Goal: Information Seeking & Learning: Learn about a topic

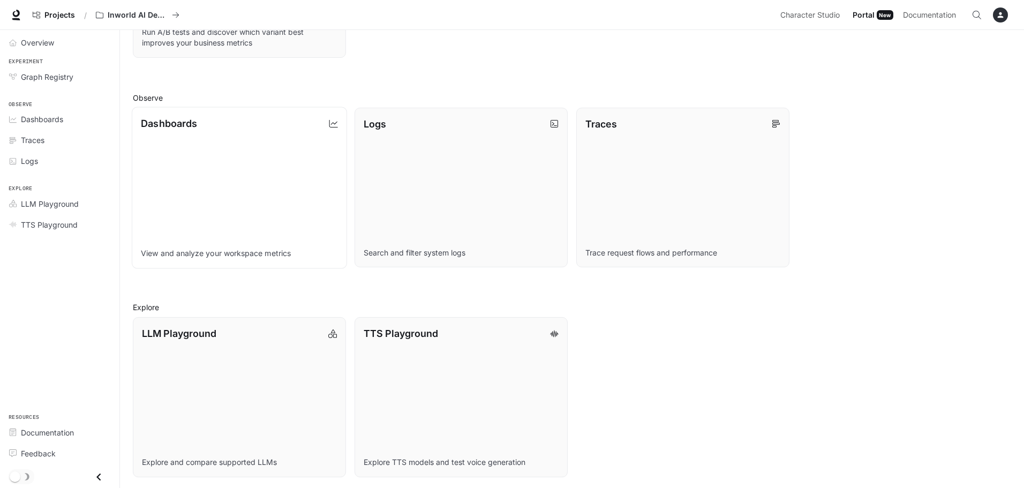
scroll to position [276, 0]
click at [181, 362] on link "LLM Playground Explore and compare supported LLMs" at bounding box center [239, 394] width 215 height 161
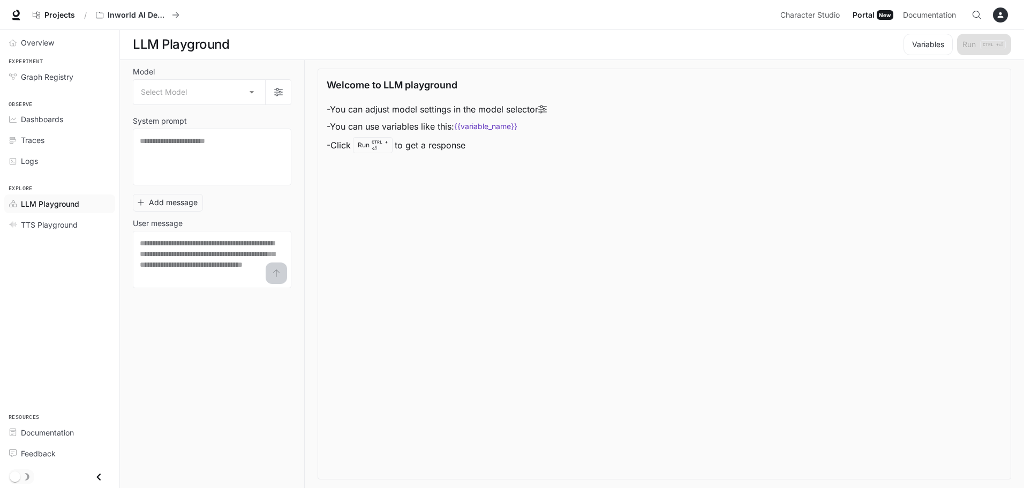
scroll to position [1, 0]
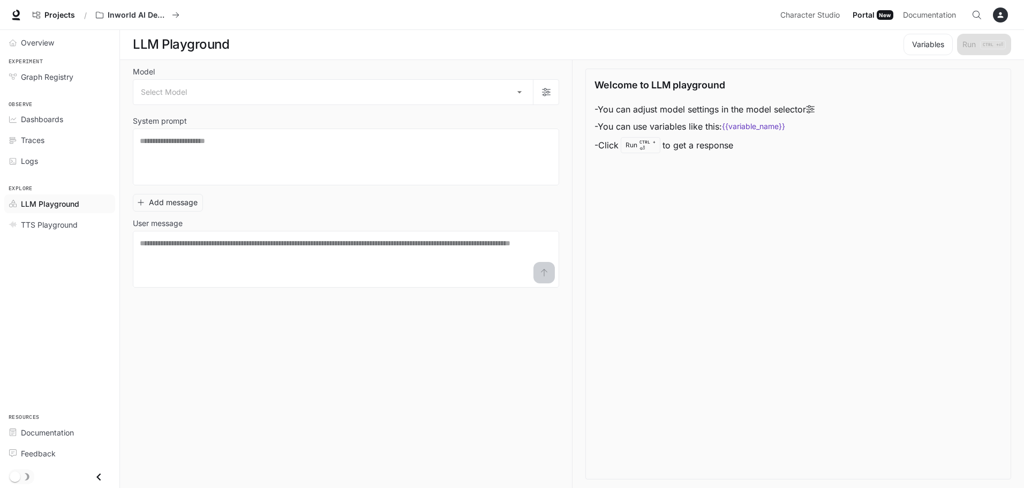
click at [177, 79] on label "Model" at bounding box center [346, 74] width 426 height 11
click at [177, 85] on body "Skip to main content Projects / Inworld AI Demos Character Studio Character Stu…" at bounding box center [514, 243] width 1028 height 488
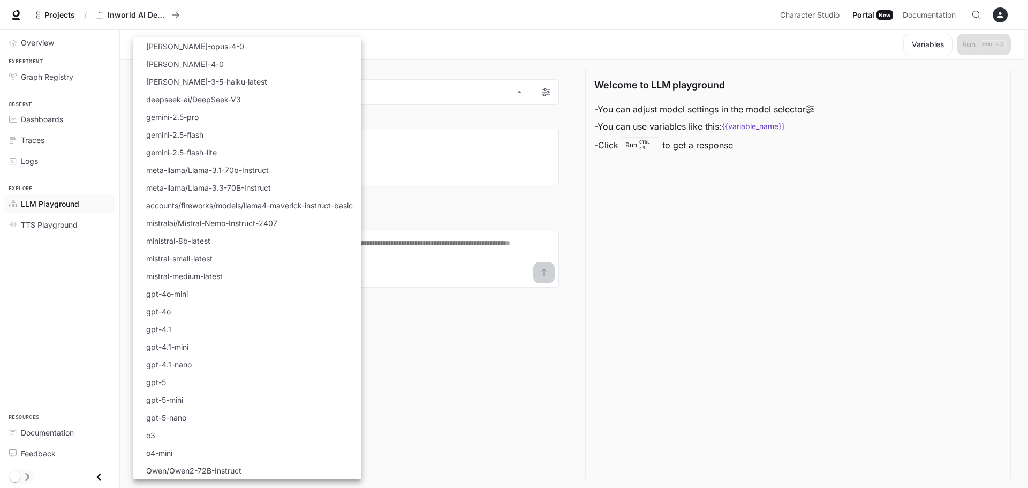
click at [696, 235] on div at bounding box center [514, 244] width 1028 height 488
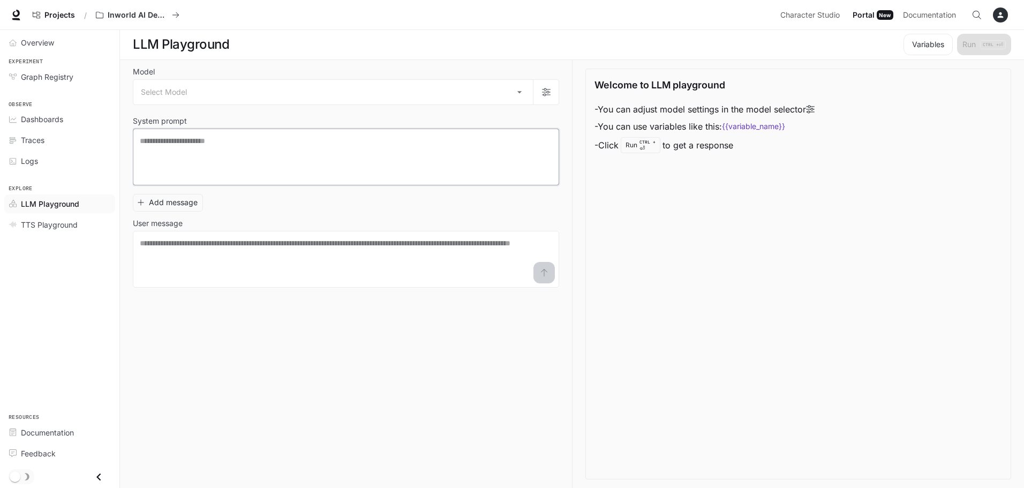
click at [229, 138] on textarea at bounding box center [346, 156] width 412 height 43
click at [879, 11] on div "New" at bounding box center [885, 15] width 17 height 10
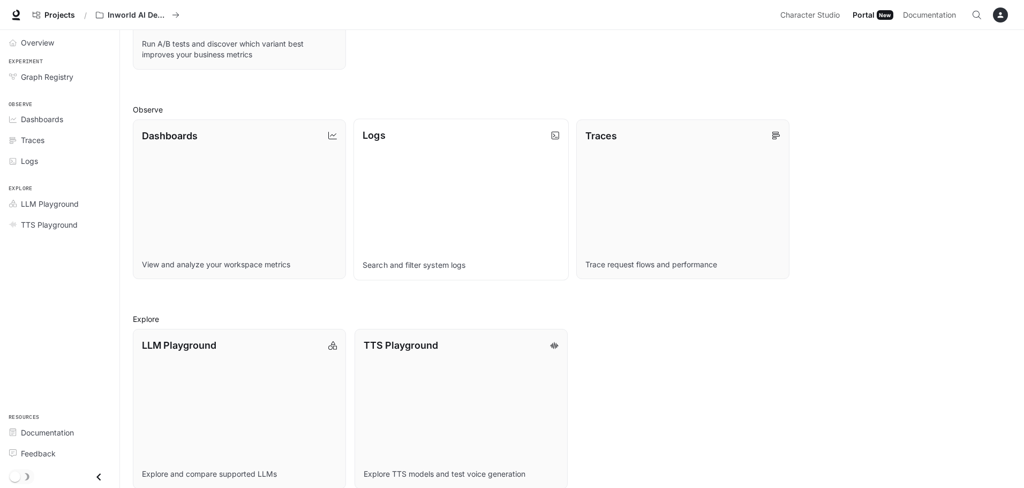
scroll to position [276, 0]
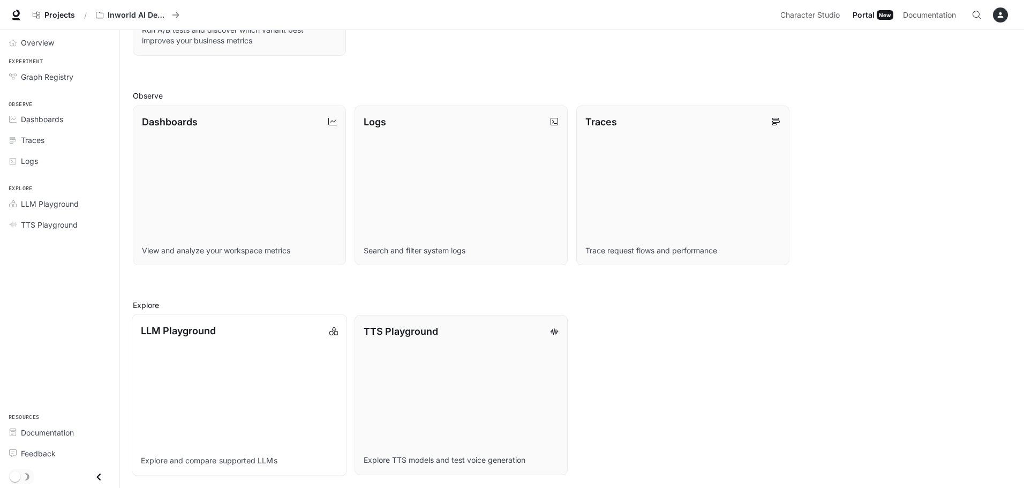
click at [243, 364] on link "LLM Playground Explore and compare supported LLMs" at bounding box center [239, 394] width 215 height 161
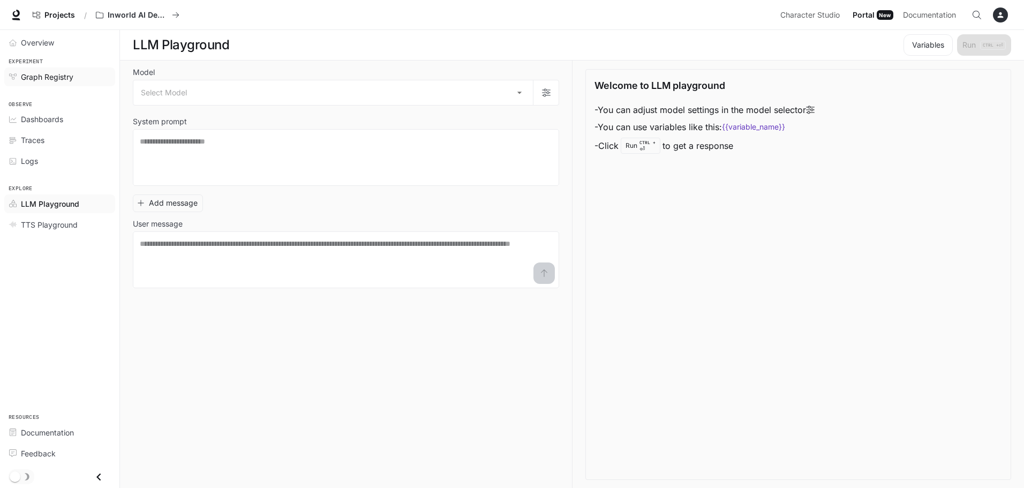
click at [42, 69] on link "Graph Registry" at bounding box center [59, 76] width 111 height 19
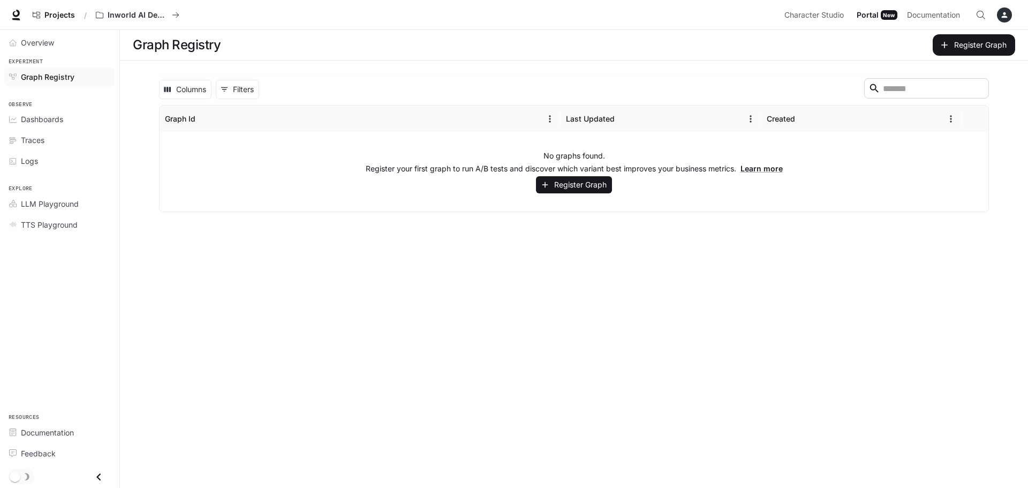
click at [510, 248] on main "Graph Registry Register Graph Columns 0 Filters ​ Graph Id Last Updated Created…" at bounding box center [574, 259] width 908 height 458
click at [991, 45] on button "Register Graph" at bounding box center [974, 44] width 82 height 21
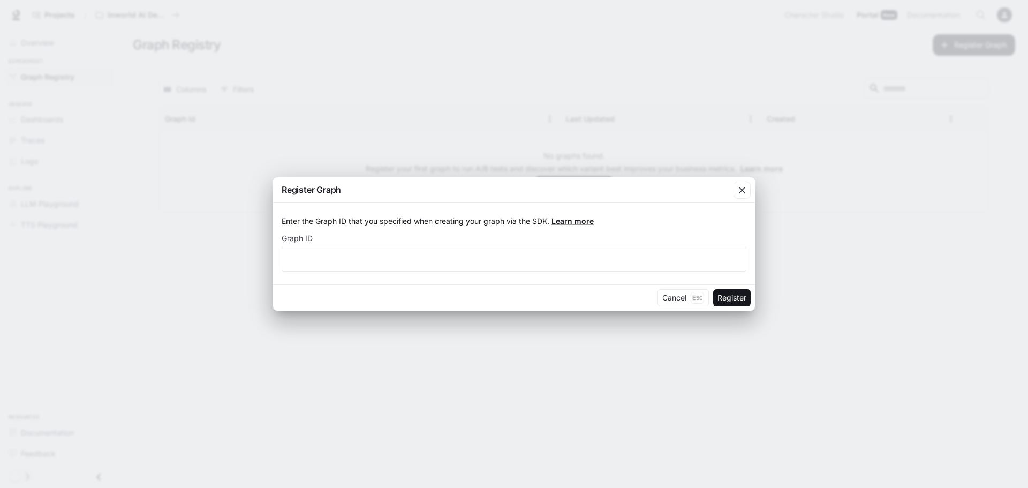
click at [208, 274] on div "Register Graph Enter the Graph ID that you specified when creating your graph v…" at bounding box center [514, 244] width 1028 height 488
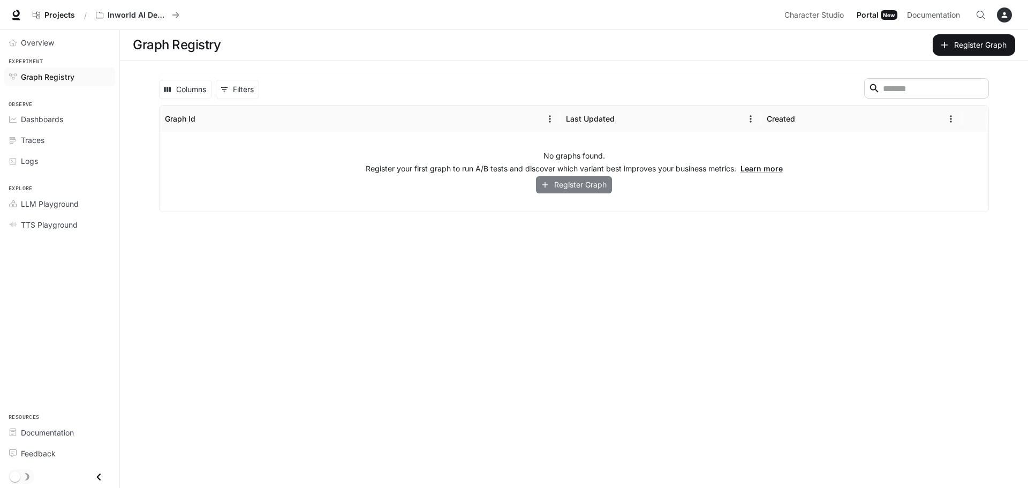
click at [563, 184] on button "Register Graph" at bounding box center [574, 185] width 76 height 18
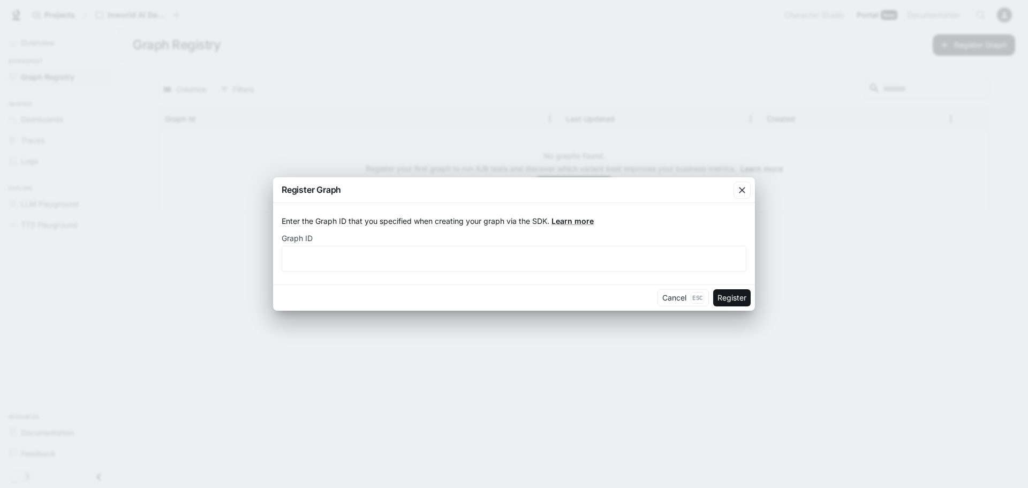
drag, startPoint x: 267, startPoint y: 252, endPoint x: 250, endPoint y: 249, distance: 16.8
click at [258, 252] on div "Register Graph Enter the Graph ID that you specified when creating your graph v…" at bounding box center [514, 244] width 1028 height 488
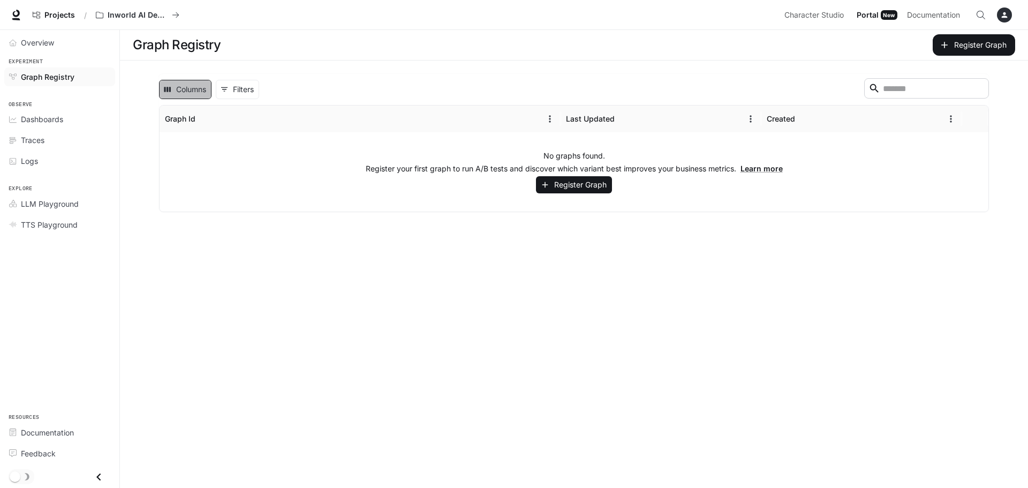
click at [195, 93] on button "Columns" at bounding box center [185, 89] width 52 height 19
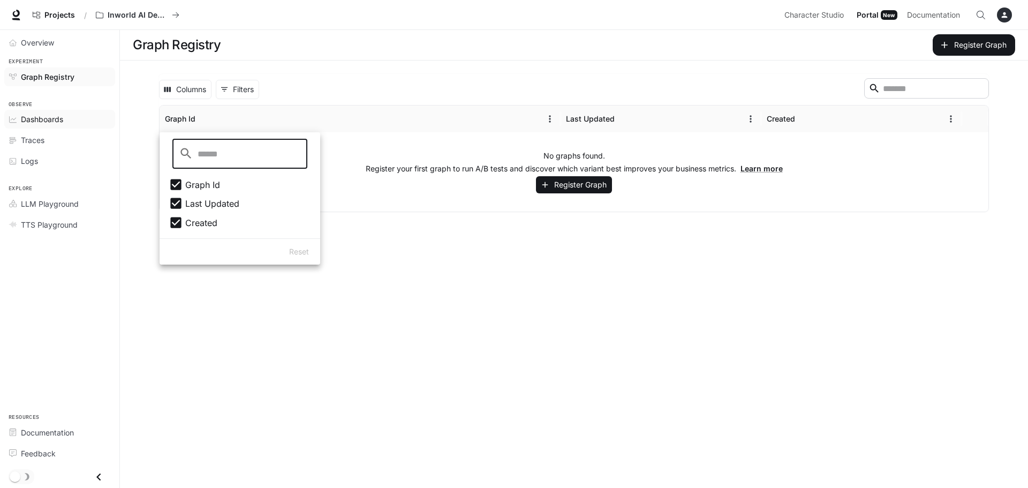
click at [26, 117] on span "Dashboards" at bounding box center [42, 119] width 42 height 11
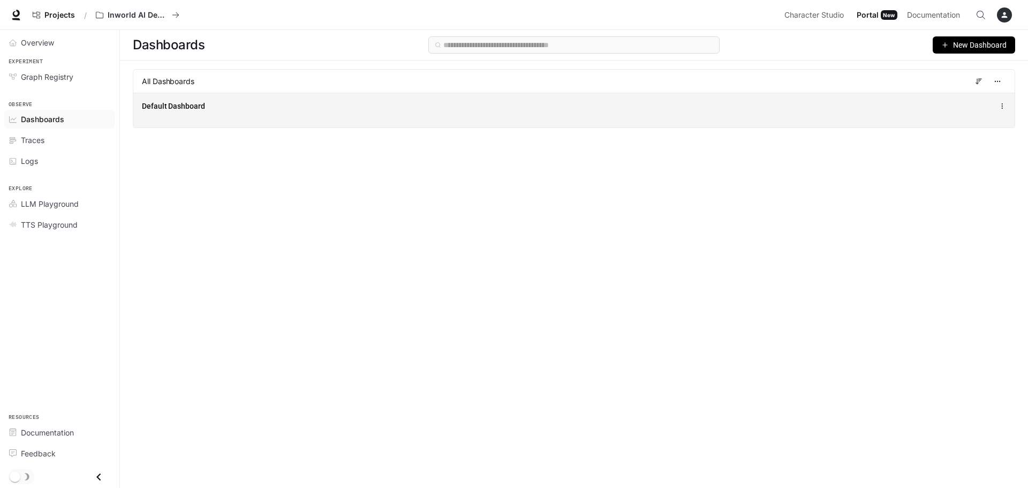
click at [183, 102] on span "Default Dashboard" at bounding box center [173, 106] width 63 height 11
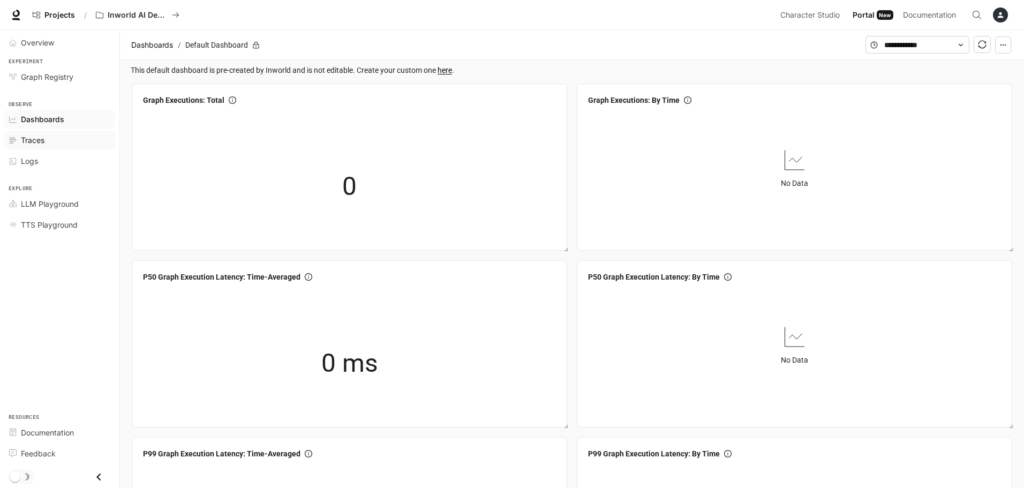
click at [34, 140] on span "Traces" at bounding box center [33, 139] width 24 height 11
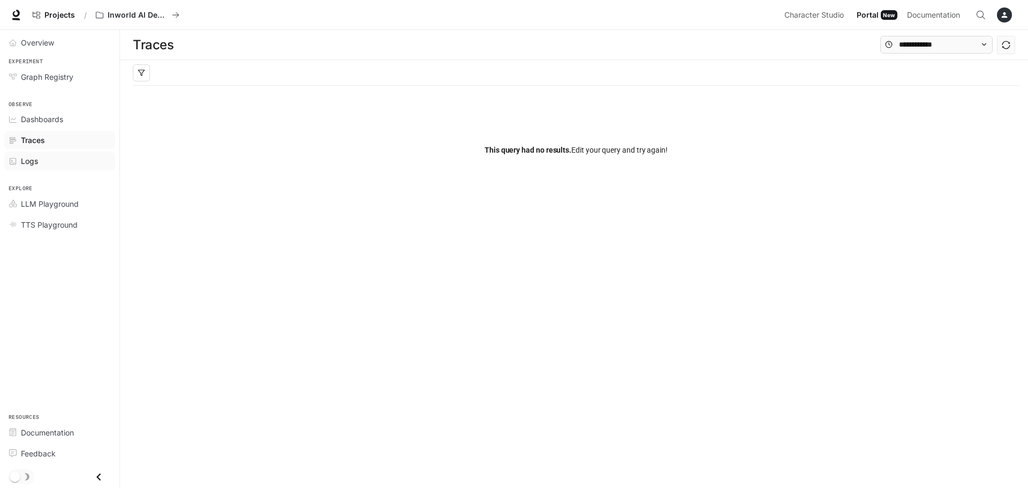
click at [29, 161] on span "Logs" at bounding box center [29, 160] width 17 height 11
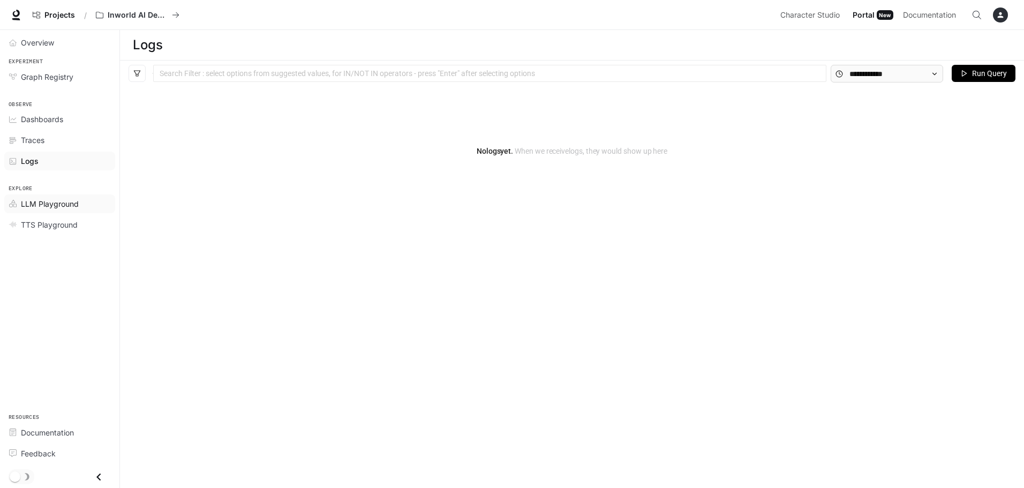
click at [40, 206] on span "LLM Playground" at bounding box center [50, 203] width 58 height 11
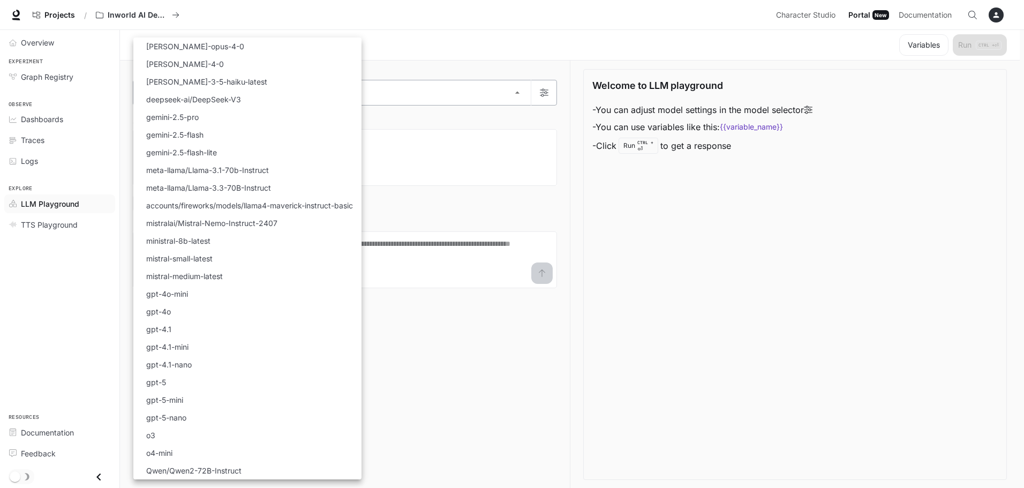
click at [178, 89] on body "Skip to main content Projects / Inworld AI Demos Character Studio Character Stu…" at bounding box center [512, 244] width 1024 height 488
click at [170, 154] on p "gemini-2.5-flash-lite" at bounding box center [181, 152] width 71 height 11
type input "**********"
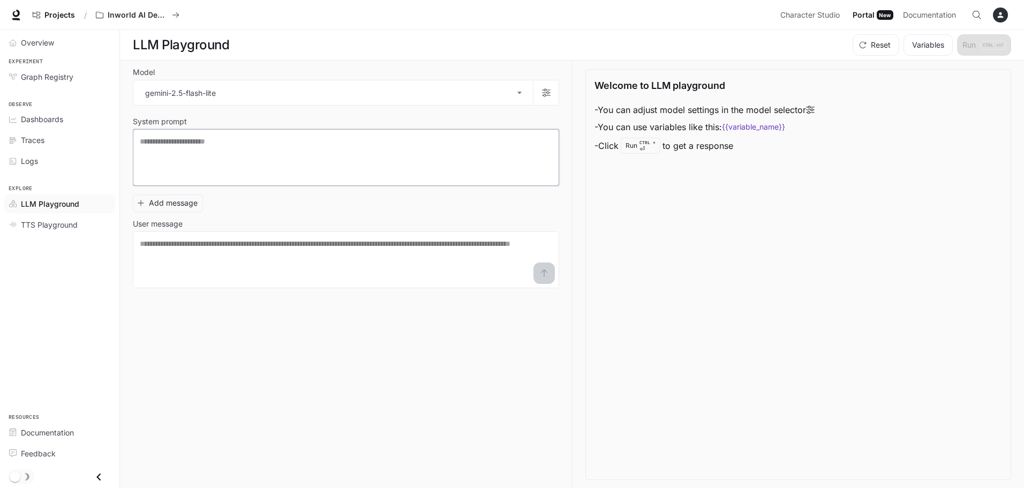
click at [206, 148] on textarea at bounding box center [346, 157] width 412 height 43
type textarea "**********"
click at [180, 267] on textarea at bounding box center [346, 259] width 412 height 43
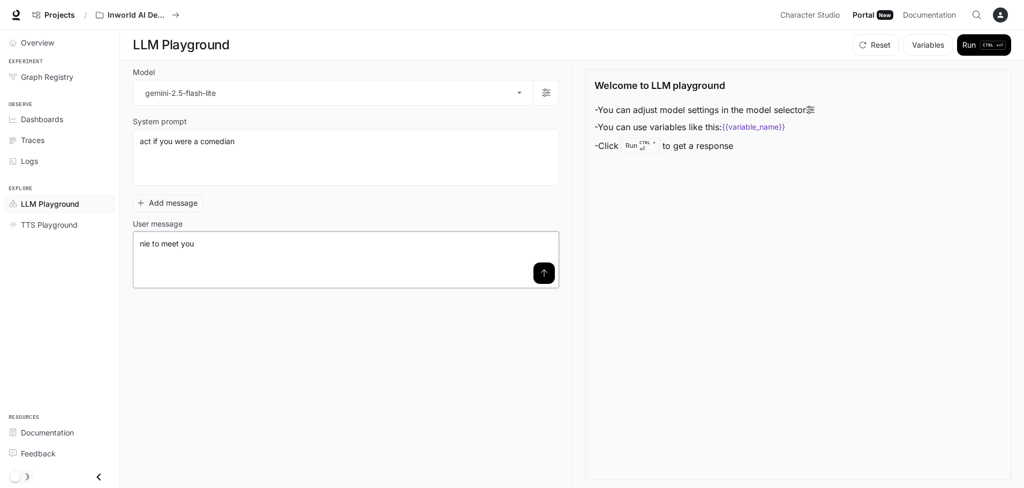
type textarea "**********"
click at [549, 270] on button "submit" at bounding box center [543, 272] width 21 height 21
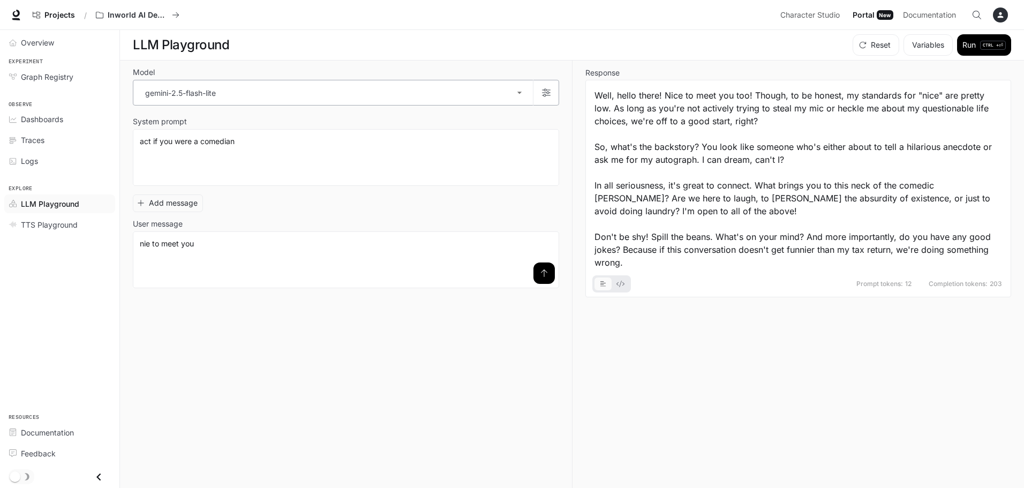
click at [305, 88] on body "**********" at bounding box center [512, 244] width 1024 height 488
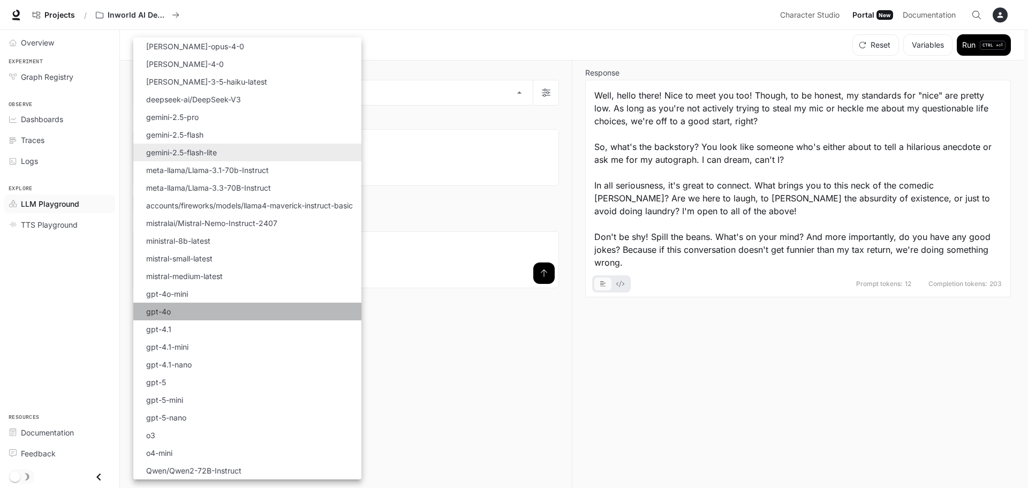
click at [159, 308] on p "gpt-4o" at bounding box center [158, 311] width 25 height 11
type input "******"
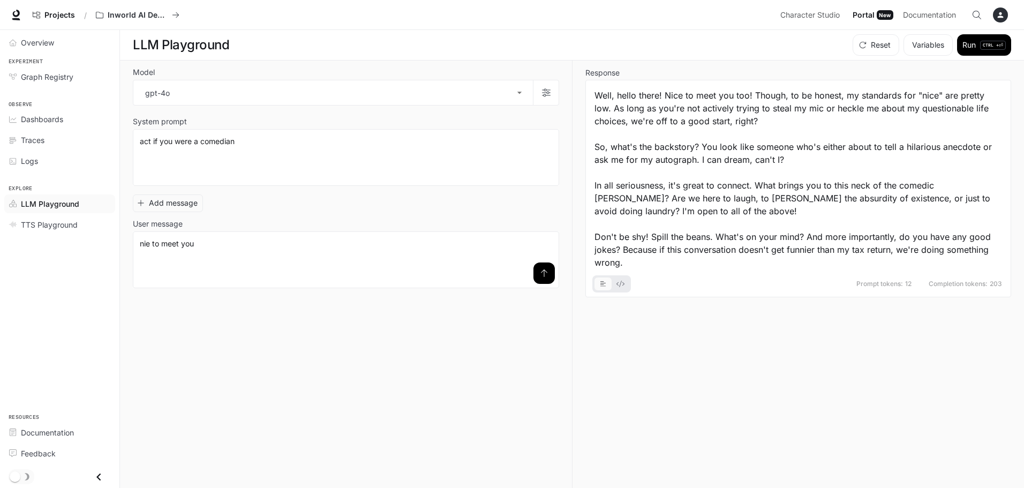
click at [549, 277] on button "submit" at bounding box center [543, 272] width 21 height 21
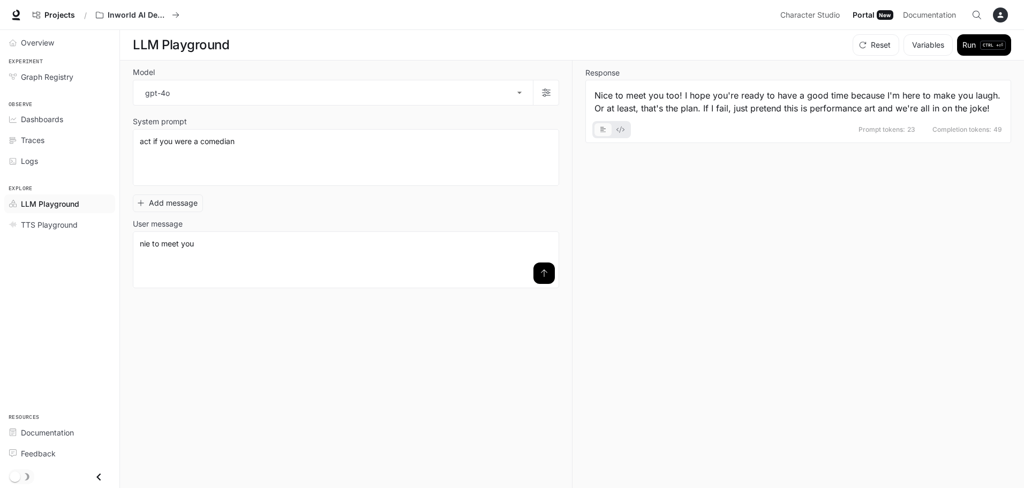
click at [620, 130] on icon "basic tabs example" at bounding box center [620, 129] width 8 height 6
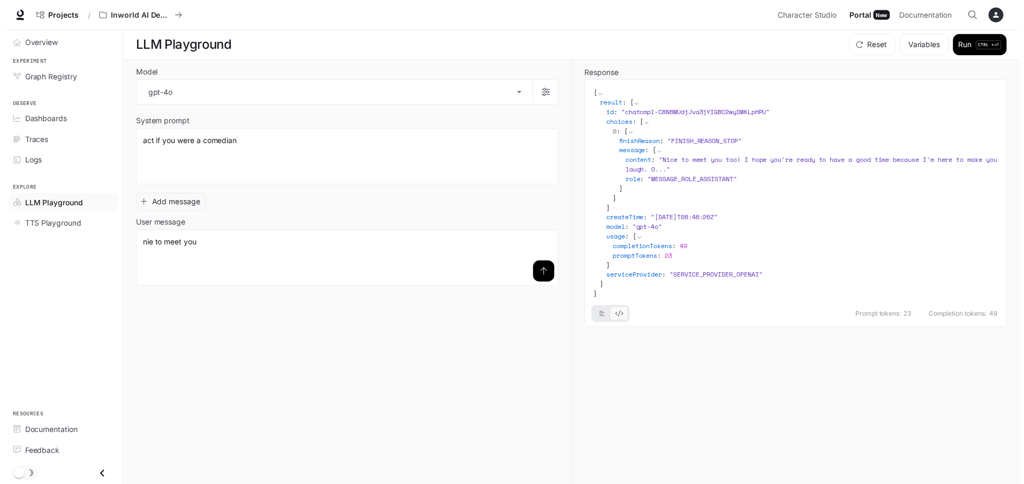
scroll to position [1, 0]
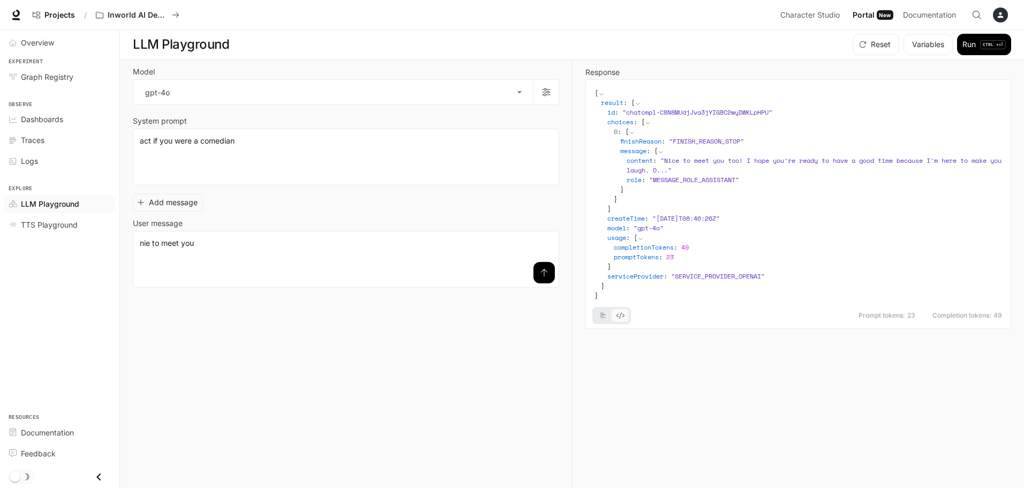
click at [600, 318] on icon "basic tabs example" at bounding box center [603, 315] width 6 height 6
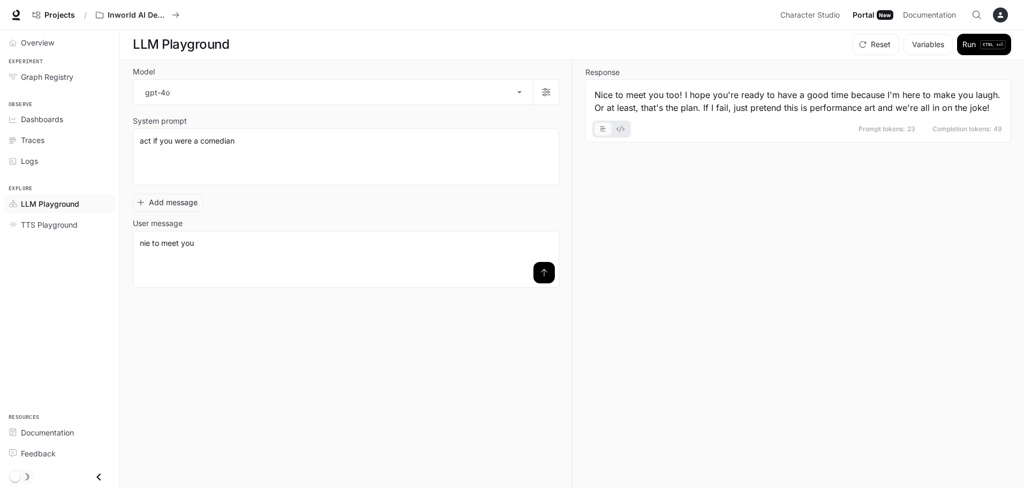
click at [664, 281] on div "Response Nice to meet you too! I hope you're ready to have a good time because …" at bounding box center [791, 274] width 439 height 428
click at [41, 229] on span "TTS Playground" at bounding box center [49, 224] width 57 height 11
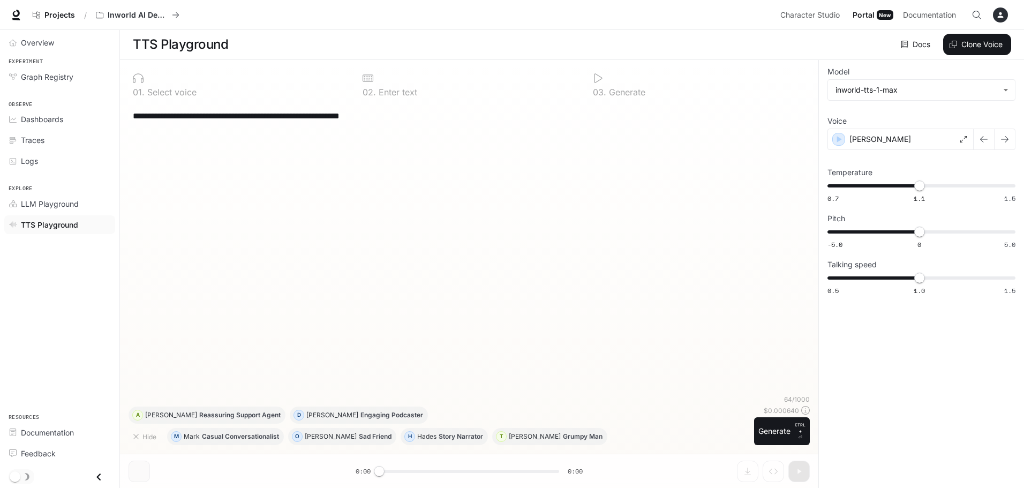
click at [623, 89] on p "Generate" at bounding box center [625, 92] width 39 height 9
drag, startPoint x: 226, startPoint y: 299, endPoint x: 229, endPoint y: 293, distance: 6.5
click at [228, 296] on div "**********" at bounding box center [469, 249] width 681 height 292
drag, startPoint x: 231, startPoint y: 125, endPoint x: 235, endPoint y: 119, distance: 7.4
click at [234, 122] on div "**********" at bounding box center [469, 116] width 673 height 26
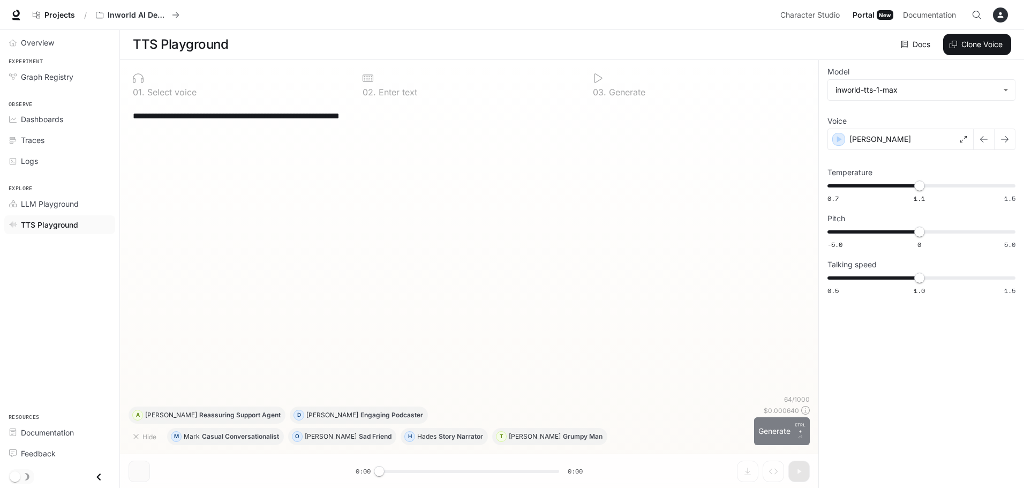
click at [792, 431] on button "Generate CTRL + ⏎" at bounding box center [782, 431] width 56 height 28
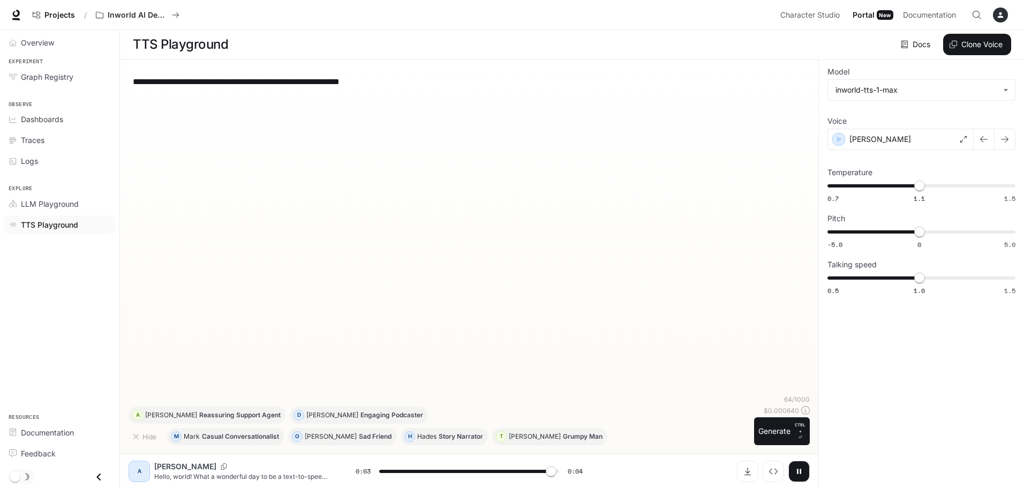
type input "*"
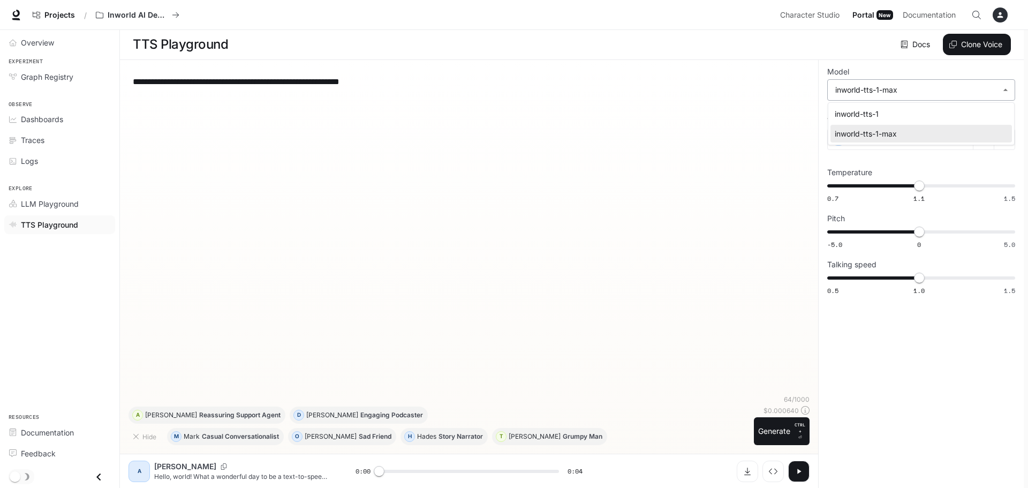
click at [968, 92] on body "**********" at bounding box center [514, 243] width 1028 height 488
click at [870, 114] on div "inworld-tts-1" at bounding box center [919, 113] width 169 height 11
type input "**********"
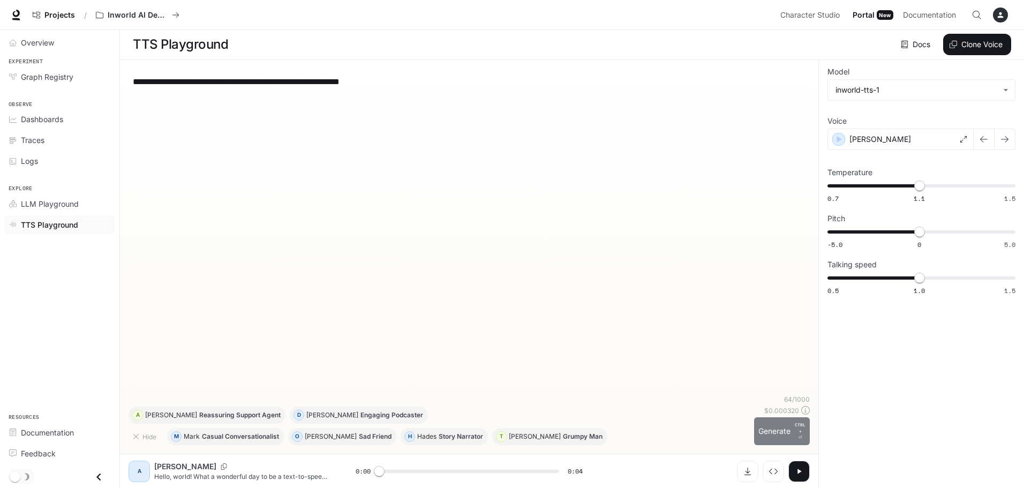
click at [785, 428] on button "Generate CTRL + ⏎" at bounding box center [782, 431] width 56 height 28
type input "*"
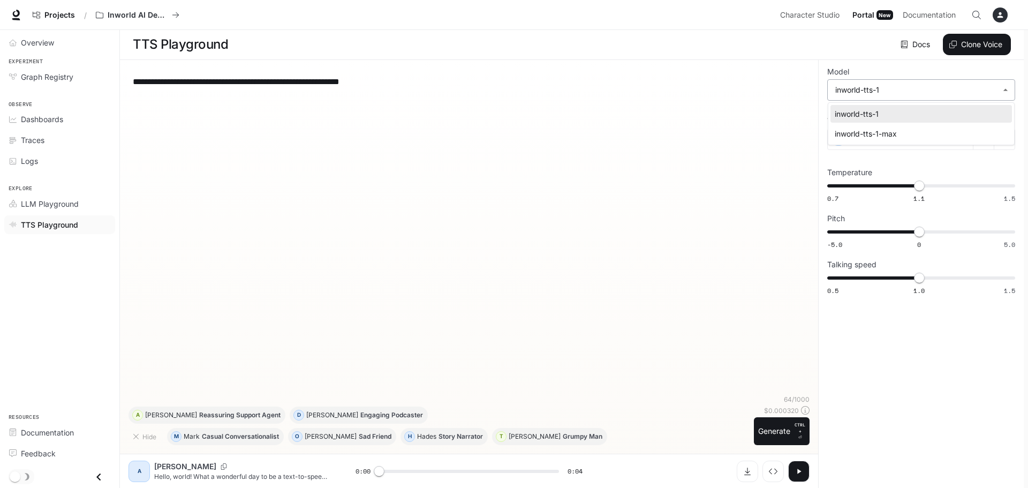
click at [907, 93] on body "**********" at bounding box center [514, 243] width 1028 height 488
click at [859, 129] on div "inworld-tts-1-max" at bounding box center [919, 133] width 169 height 11
type input "**********"
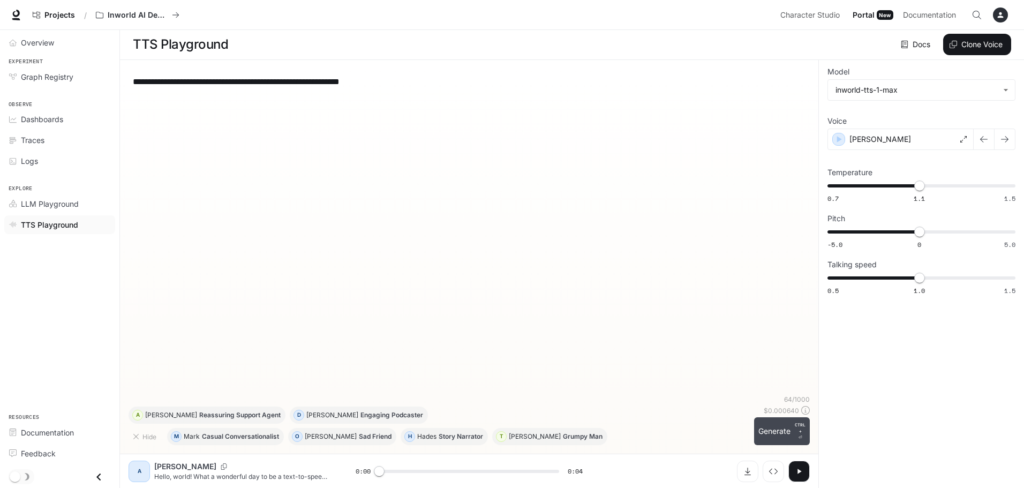
click at [762, 432] on button "Generate CTRL + ⏎" at bounding box center [782, 431] width 56 height 28
click at [865, 141] on div "[PERSON_NAME]" at bounding box center [900, 139] width 146 height 21
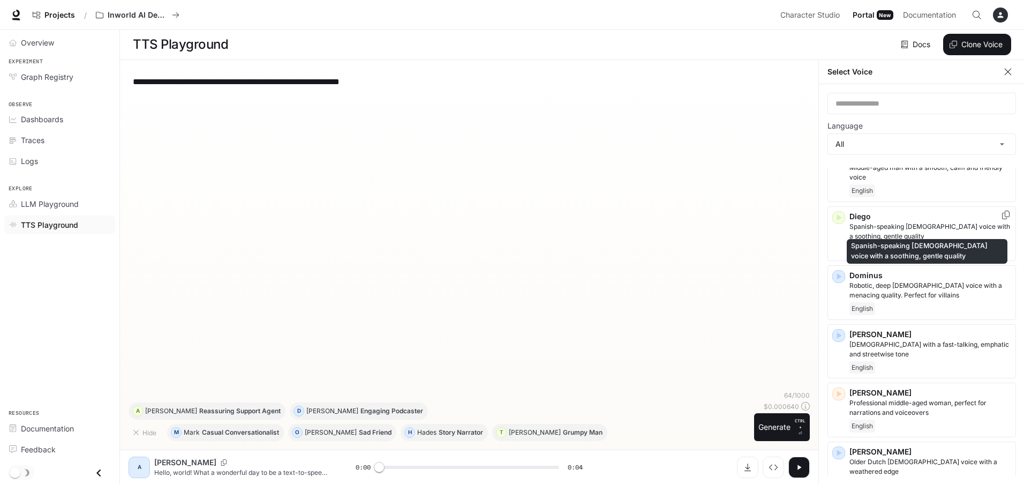
scroll to position [5, 0]
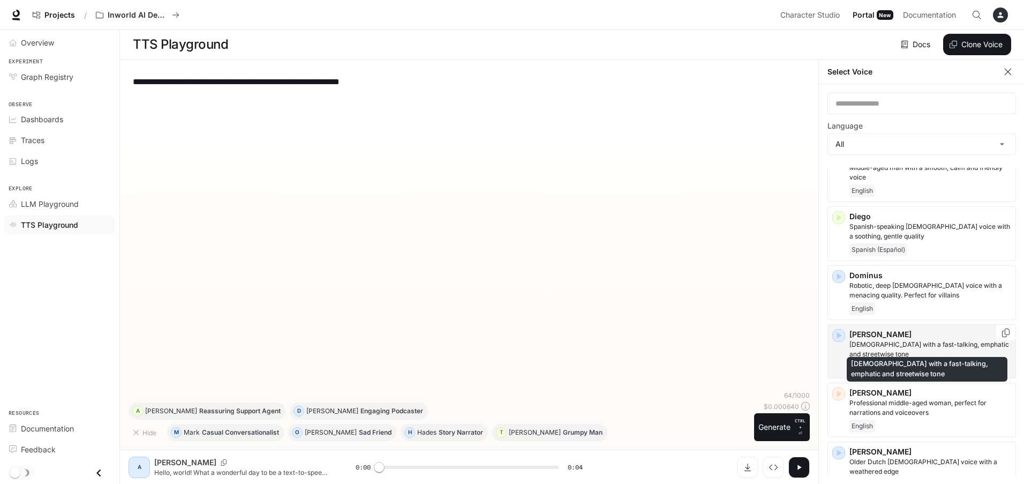
click at [858, 339] on p "[DEMOGRAPHIC_DATA] with a fast-talking, emphatic and streetwise tone" at bounding box center [930, 348] width 162 height 19
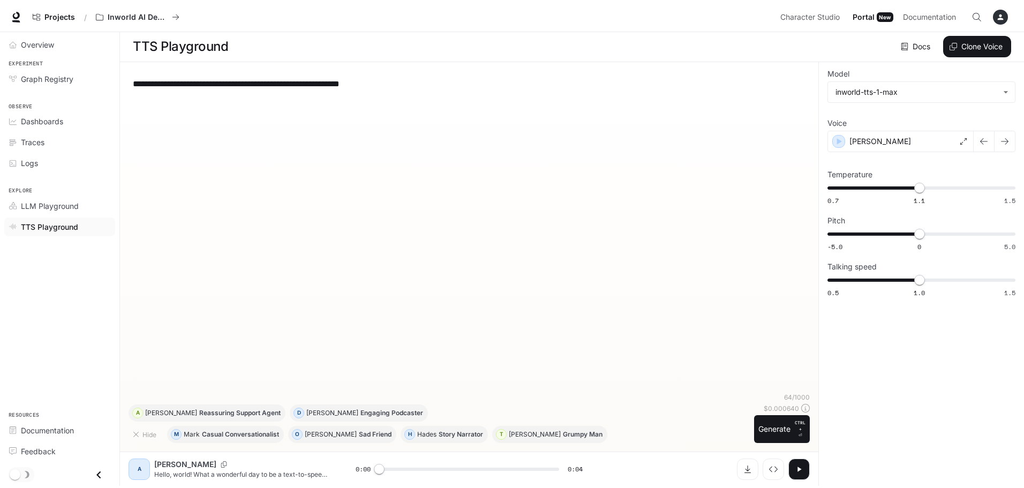
scroll to position [1, 0]
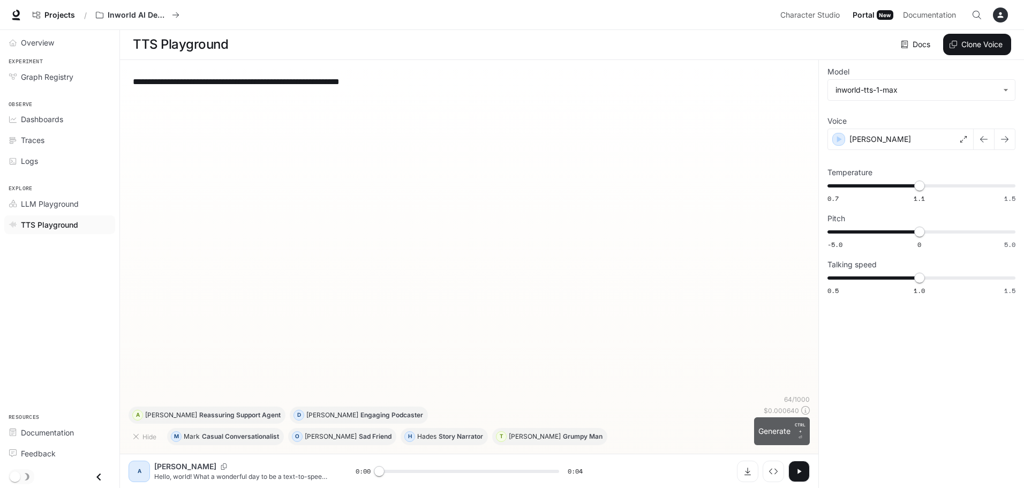
drag, startPoint x: 776, startPoint y: 437, endPoint x: 745, endPoint y: 420, distance: 35.2
click at [774, 437] on button "Generate CTRL + ⏎" at bounding box center [782, 431] width 56 height 28
type input "*"
click at [32, 202] on span "LLM Playground" at bounding box center [50, 203] width 58 height 11
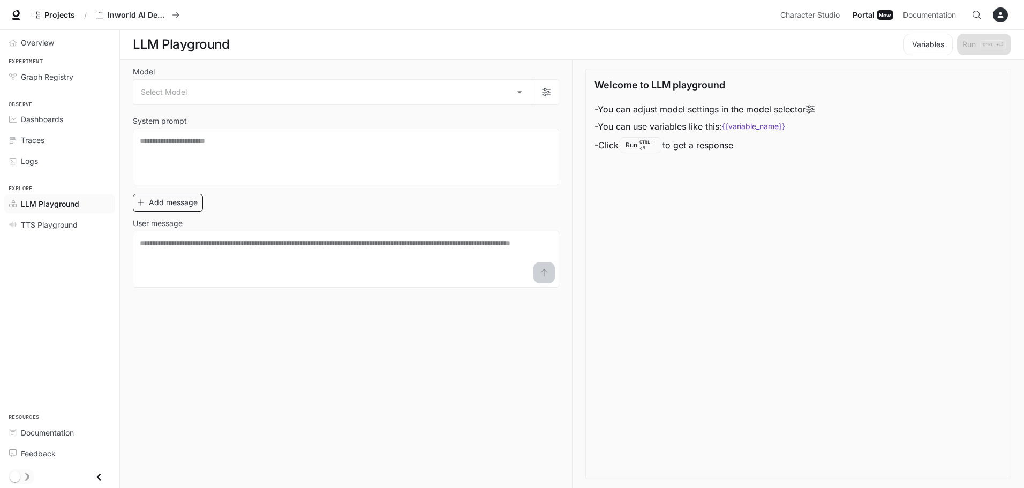
click at [176, 201] on button "Add message" at bounding box center [168, 203] width 70 height 18
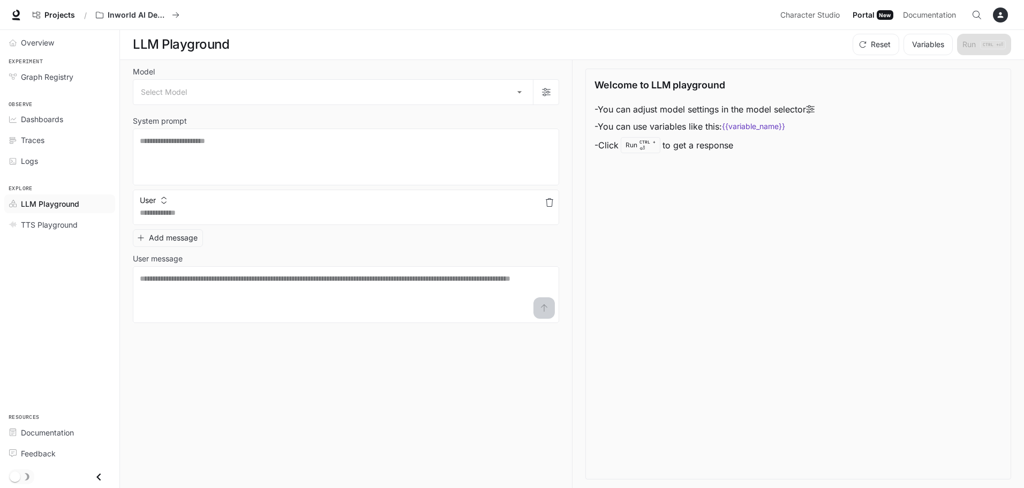
click at [166, 202] on icon "button" at bounding box center [163, 200] width 7 height 7
click at [160, 242] on li "Assistant" at bounding box center [165, 241] width 53 height 19
click at [160, 216] on textarea at bounding box center [346, 212] width 412 height 11
click at [156, 132] on div "* ​" at bounding box center [346, 157] width 426 height 57
click at [159, 202] on button "Assistant" at bounding box center [161, 200] width 48 height 17
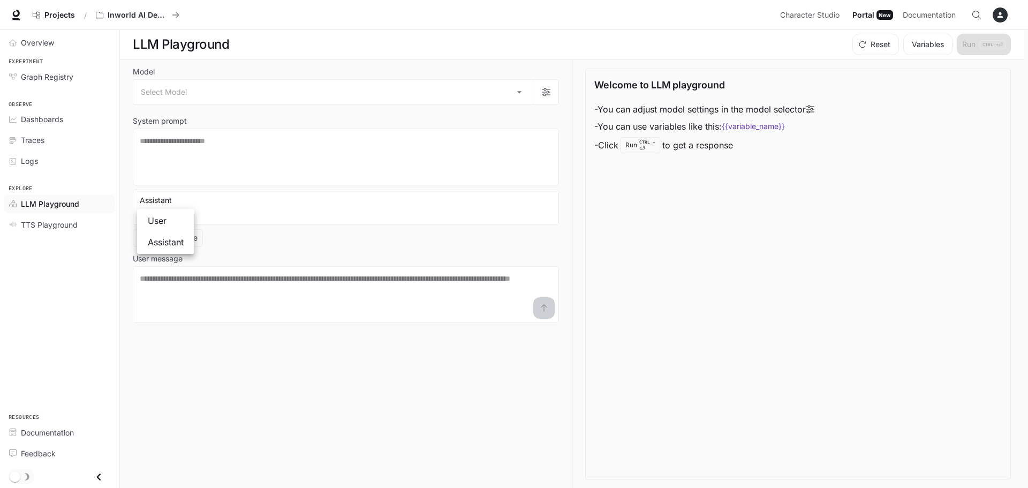
click at [160, 214] on li "User" at bounding box center [165, 220] width 53 height 19
click at [242, 243] on div "User * ​ Add message User message * ​" at bounding box center [346, 256] width 426 height 133
click at [198, 218] on div "* ​" at bounding box center [346, 207] width 426 height 35
click at [557, 93] on button "button" at bounding box center [546, 92] width 26 height 26
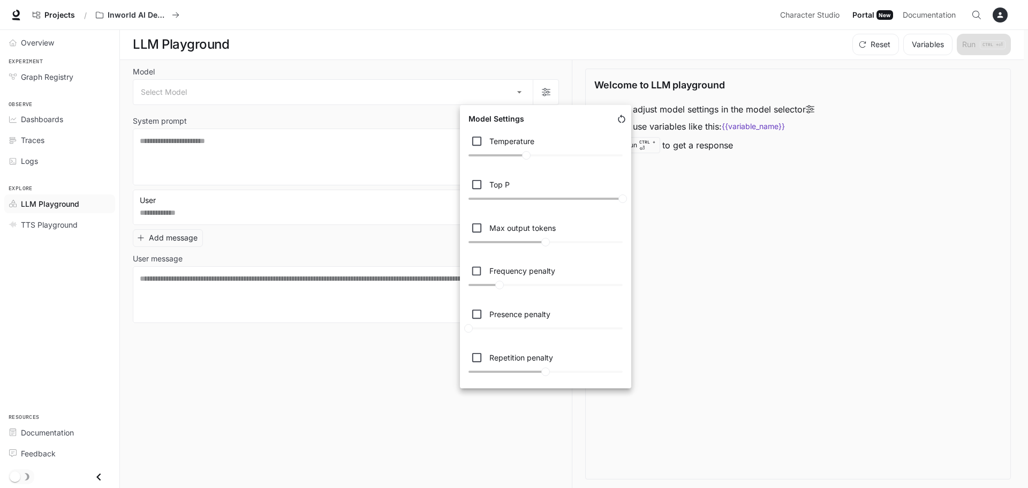
click at [518, 89] on div at bounding box center [514, 244] width 1028 height 488
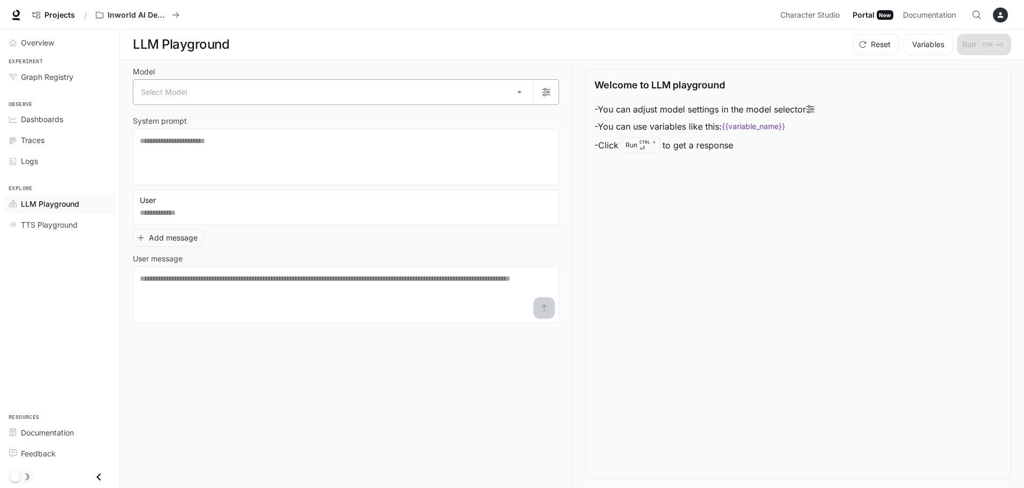
click at [524, 93] on body "Skip to main content Projects / Inworld AI Demos Character Studio Character Stu…" at bounding box center [512, 243] width 1024 height 488
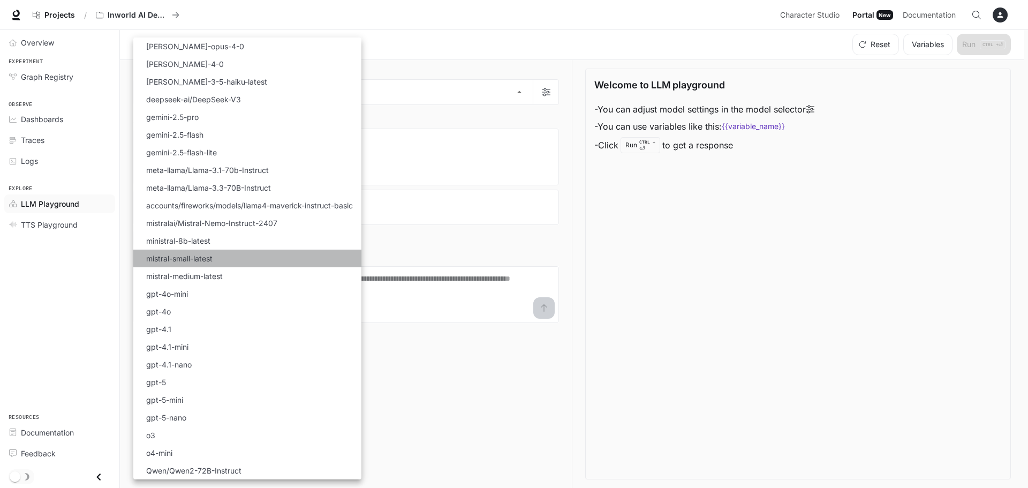
click at [169, 258] on p "mistral-small-latest" at bounding box center [179, 258] width 66 height 11
type input "**********"
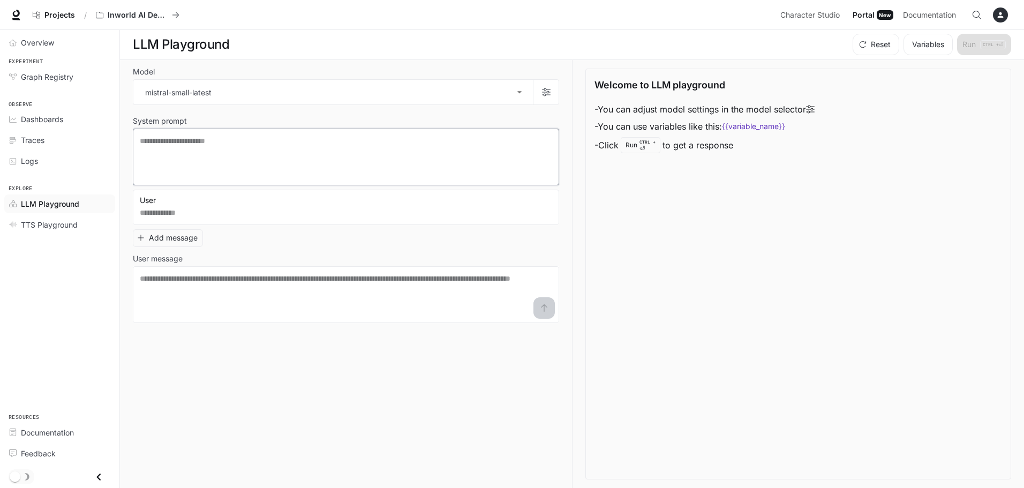
click at [186, 143] on textarea at bounding box center [346, 156] width 412 height 43
click at [190, 213] on textarea at bounding box center [346, 212] width 412 height 11
click at [553, 202] on icon "button" at bounding box center [549, 202] width 9 height 9
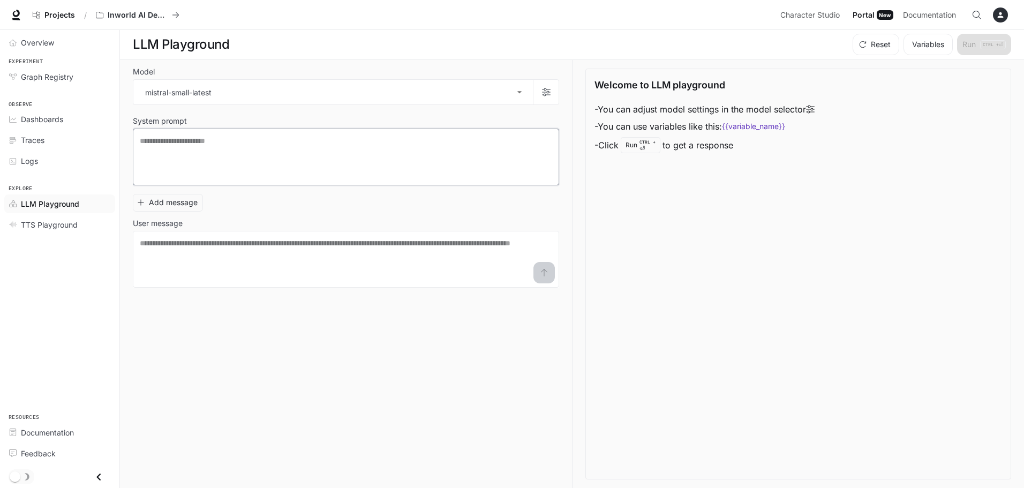
click at [240, 157] on textarea at bounding box center [346, 156] width 412 height 43
type textarea "**********"
drag, startPoint x: 214, startPoint y: 269, endPoint x: 223, endPoint y: 245, distance: 26.4
click at [214, 269] on textarea at bounding box center [346, 259] width 412 height 43
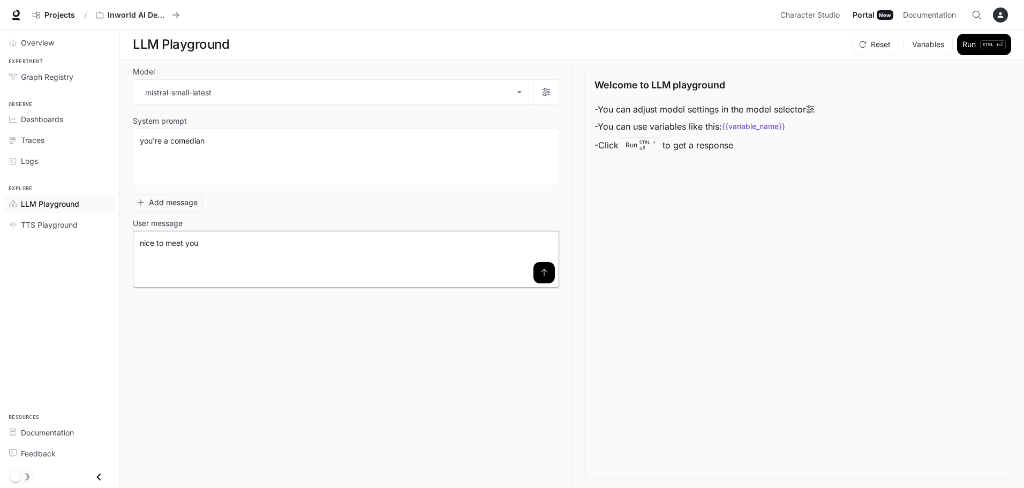
type textarea "**********"
click at [547, 282] on div "**********" at bounding box center [346, 253] width 426 height 67
click at [546, 272] on icon "submit" at bounding box center [544, 272] width 9 height 9
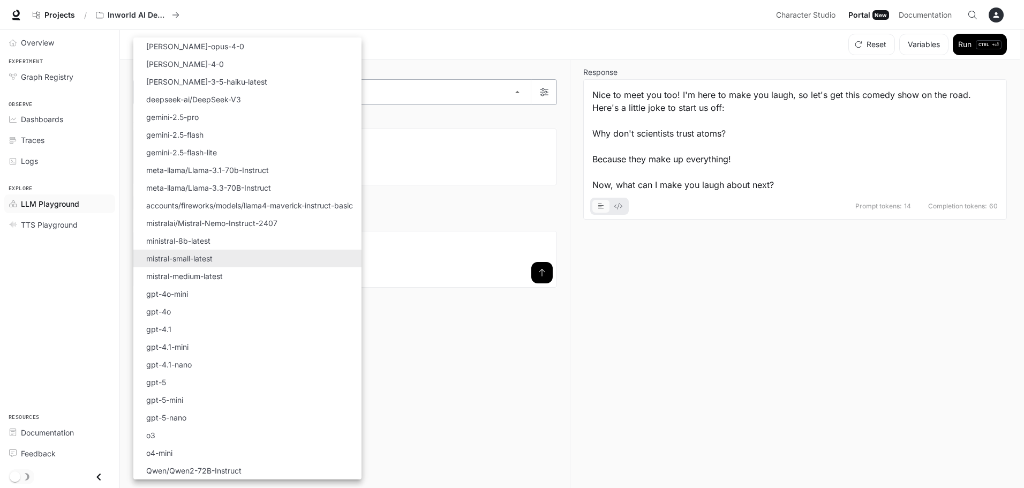
click at [473, 88] on body "**********" at bounding box center [512, 243] width 1024 height 488
click at [156, 306] on li "gpt-4o" at bounding box center [247, 312] width 228 height 18
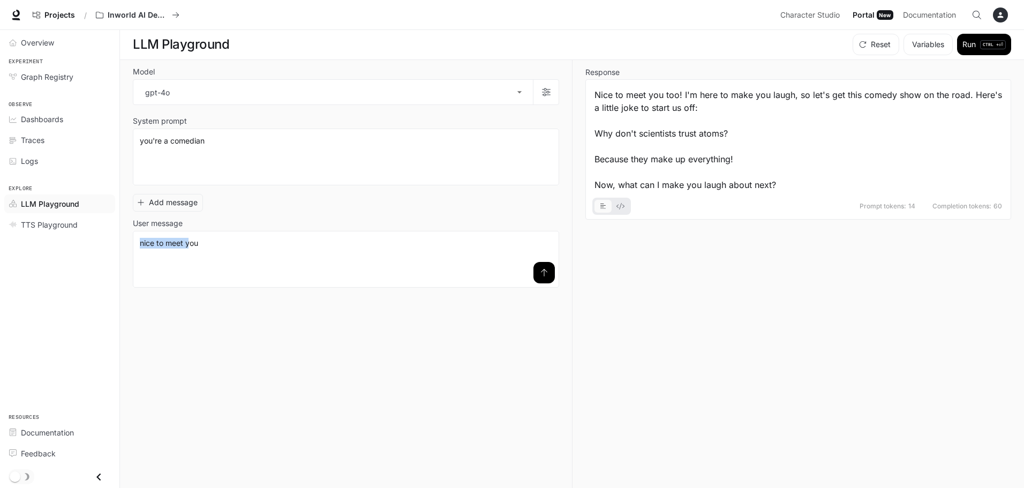
drag, startPoint x: 546, startPoint y: 273, endPoint x: 464, endPoint y: 273, distance: 81.9
click at [545, 273] on icon "submit" at bounding box center [544, 272] width 9 height 9
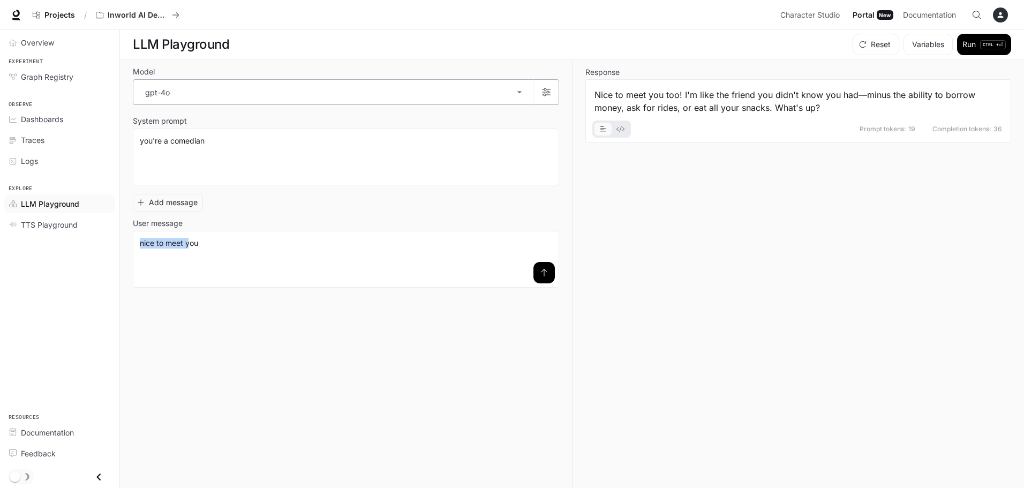
click at [284, 88] on body "**********" at bounding box center [512, 243] width 1024 height 488
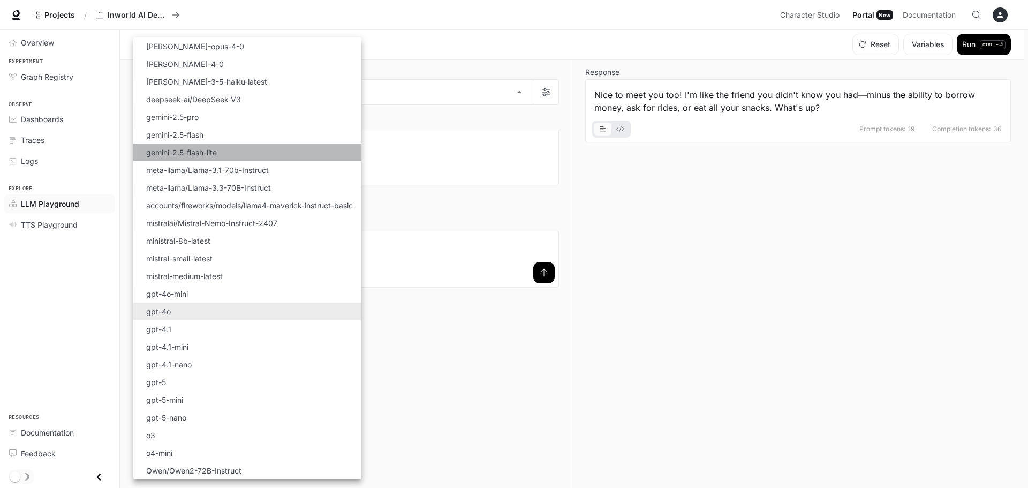
click at [177, 158] on li "gemini-2.5-flash-lite" at bounding box center [247, 153] width 228 height 18
type input "**********"
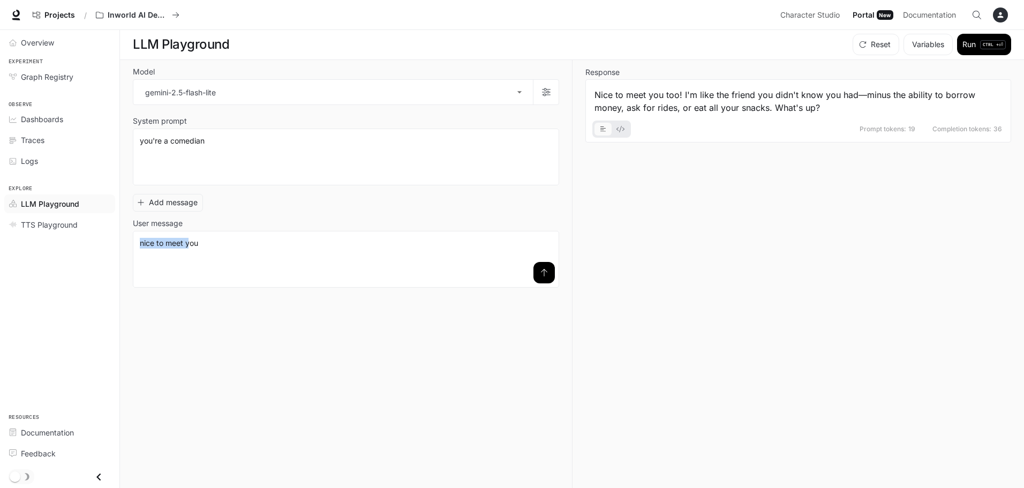
click at [533, 268] on button "submit" at bounding box center [543, 272] width 21 height 21
click at [928, 43] on button "Variables" at bounding box center [927, 44] width 49 height 21
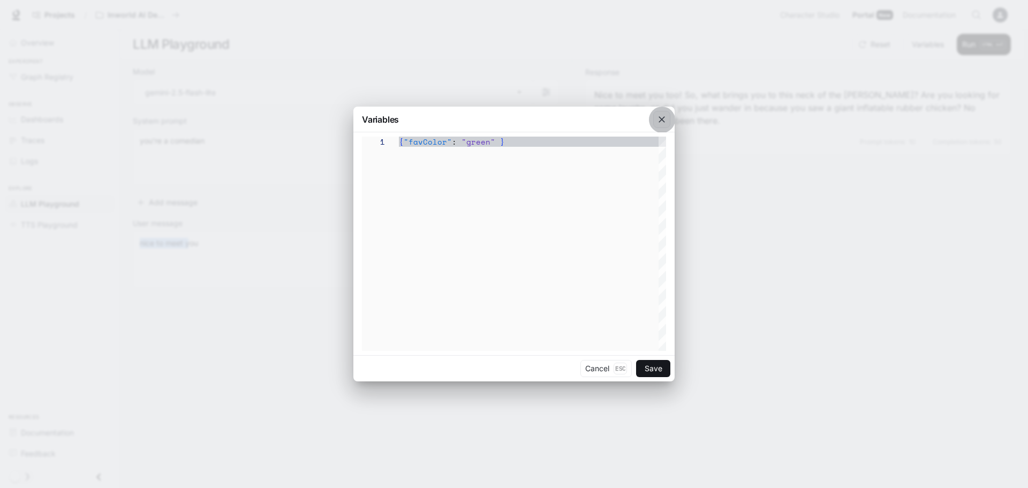
click at [664, 118] on icon "button" at bounding box center [661, 119] width 11 height 11
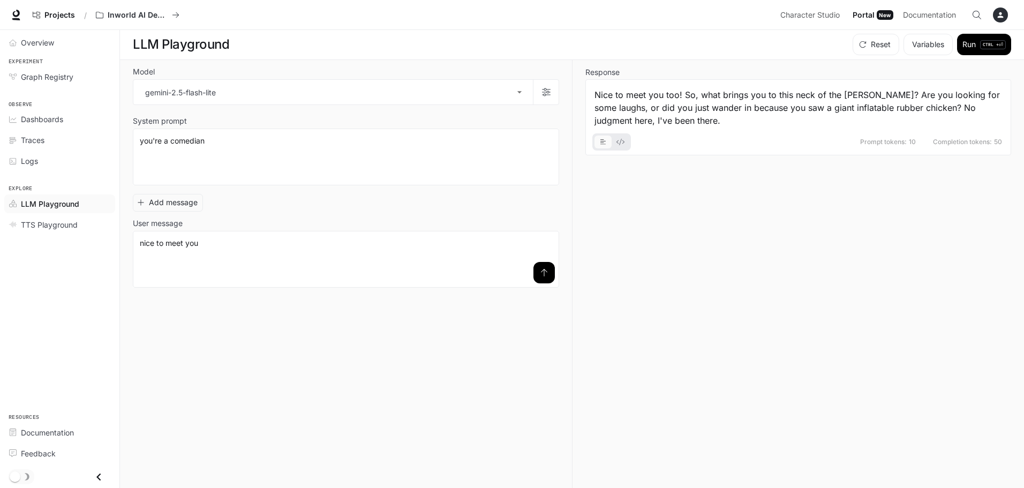
click at [664, 205] on div "Response Nice to meet you too! So, what brings you to this neck of the [PERSON_…" at bounding box center [791, 274] width 439 height 428
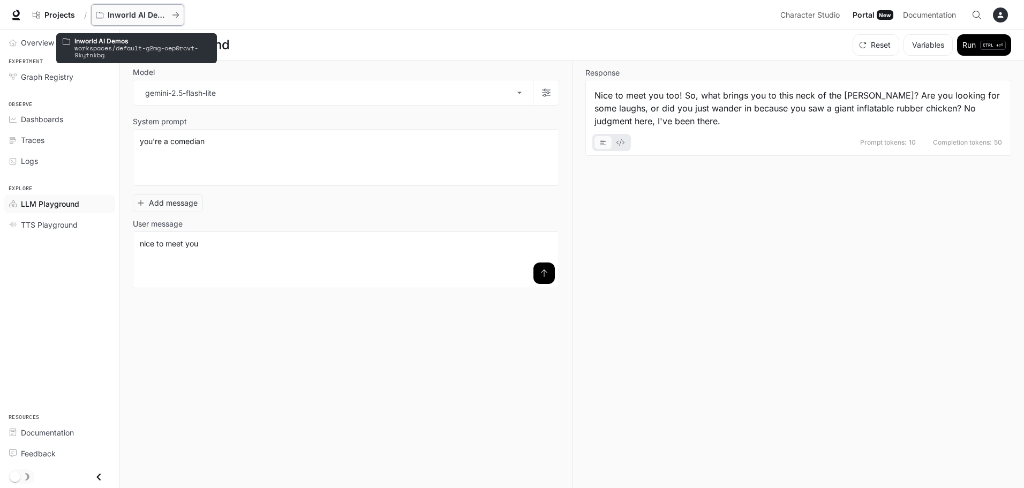
click at [135, 11] on p "Inworld AI Demos" at bounding box center [138, 15] width 60 height 9
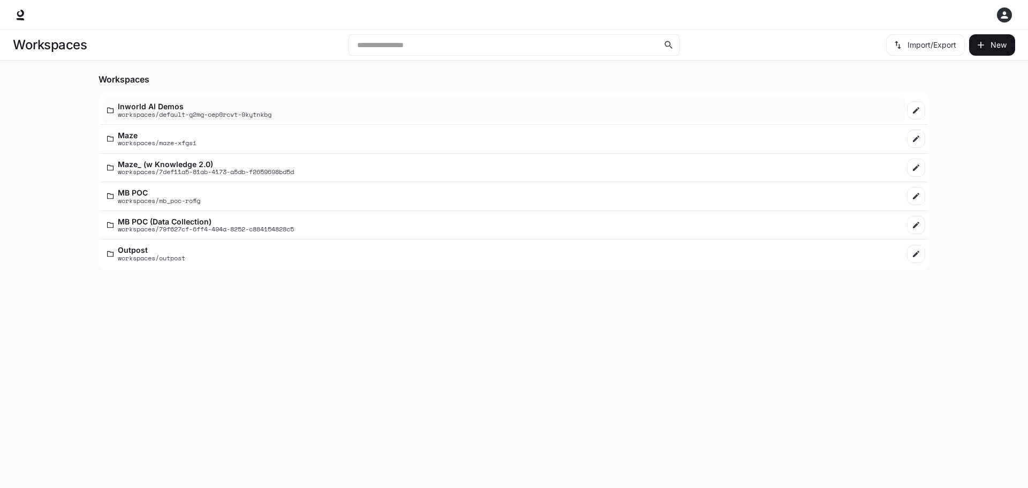
click at [141, 107] on p "Inworld AI Demos" at bounding box center [195, 106] width 154 height 8
